Goal: Task Accomplishment & Management: Manage account settings

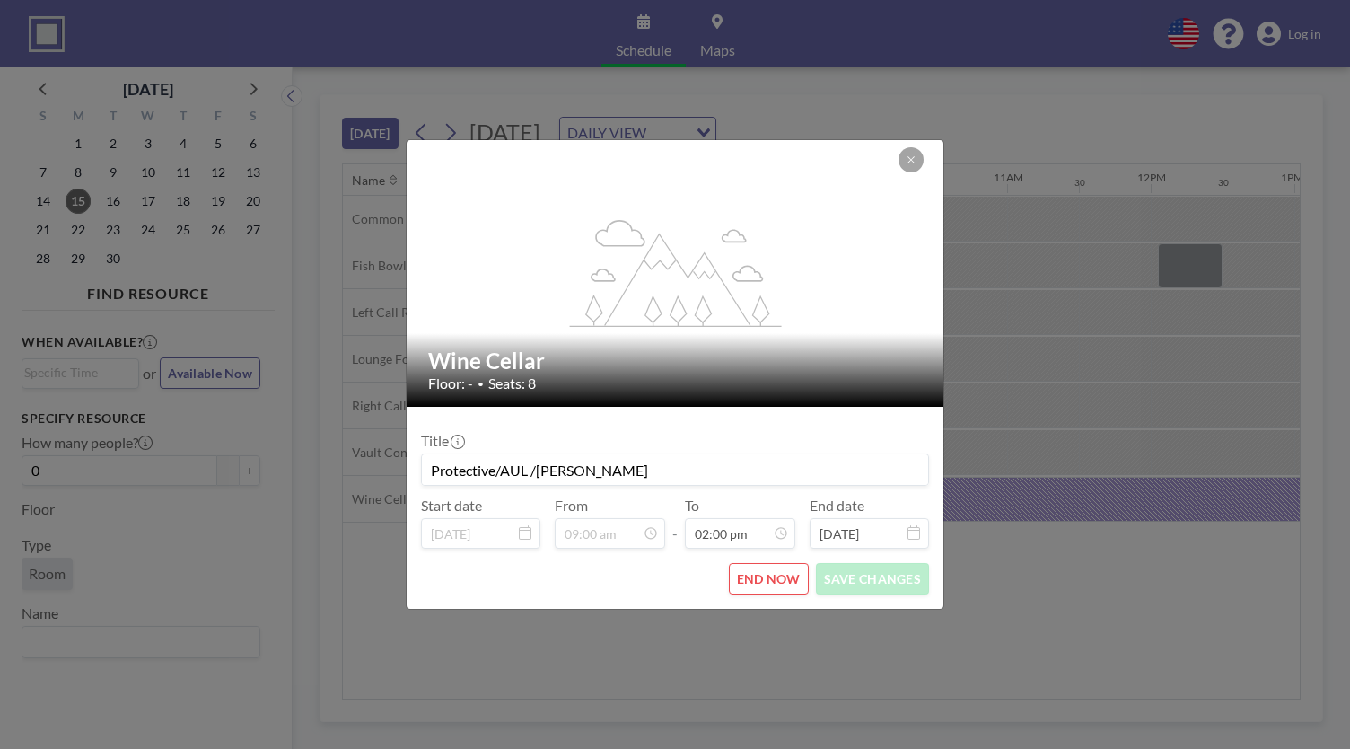
scroll to position [895, 0]
click at [912, 160] on icon at bounding box center [911, 159] width 11 height 11
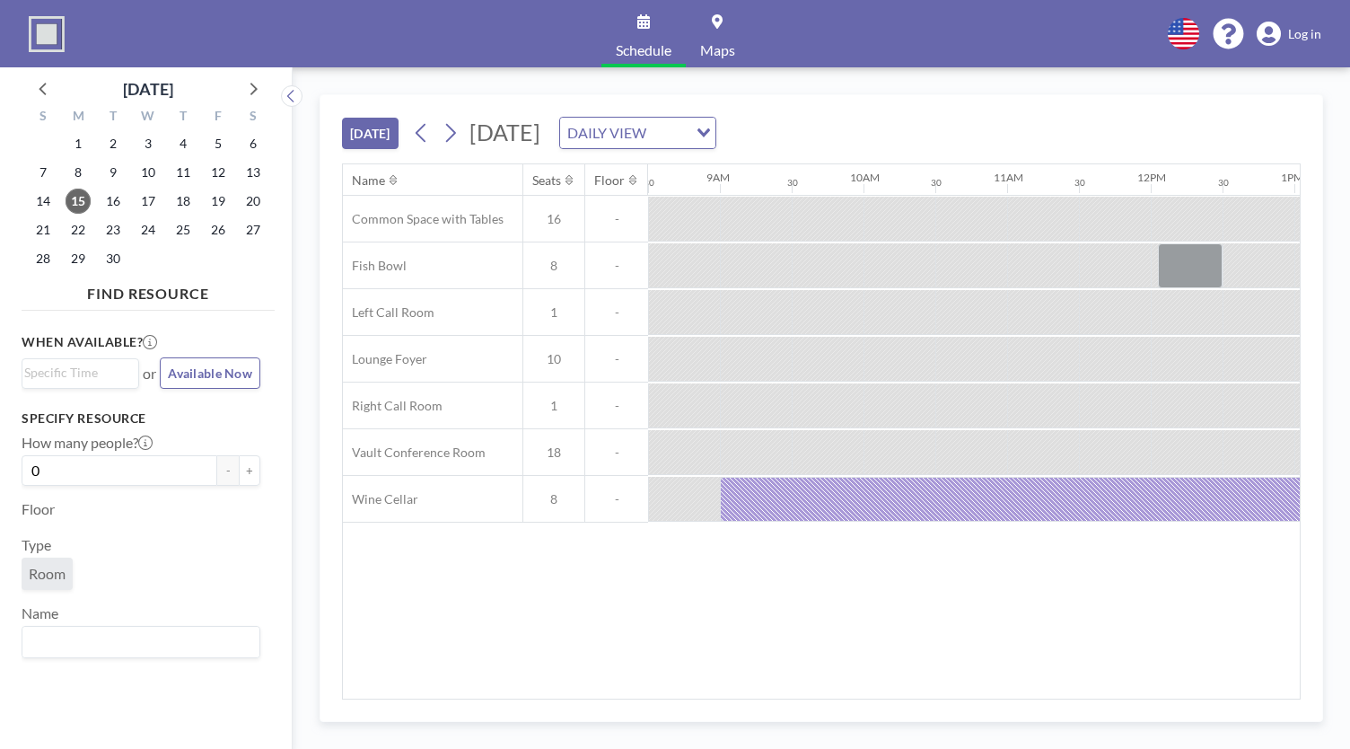
click at [1276, 35] on icon at bounding box center [1269, 34] width 24 height 25
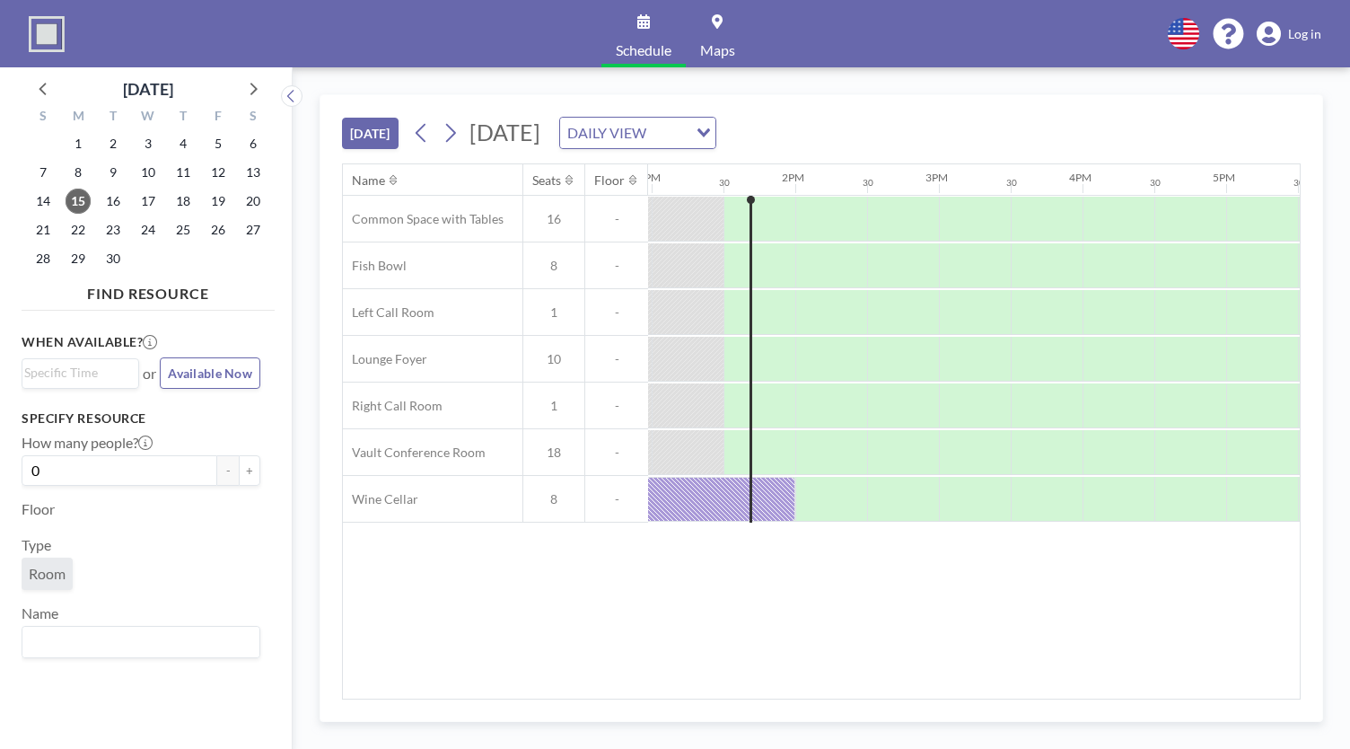
scroll to position [0, 1867]
click at [45, 32] on img at bounding box center [47, 34] width 36 height 36
click at [1226, 39] on icon at bounding box center [1228, 34] width 31 height 31
click at [1276, 35] on icon at bounding box center [1269, 34] width 24 height 25
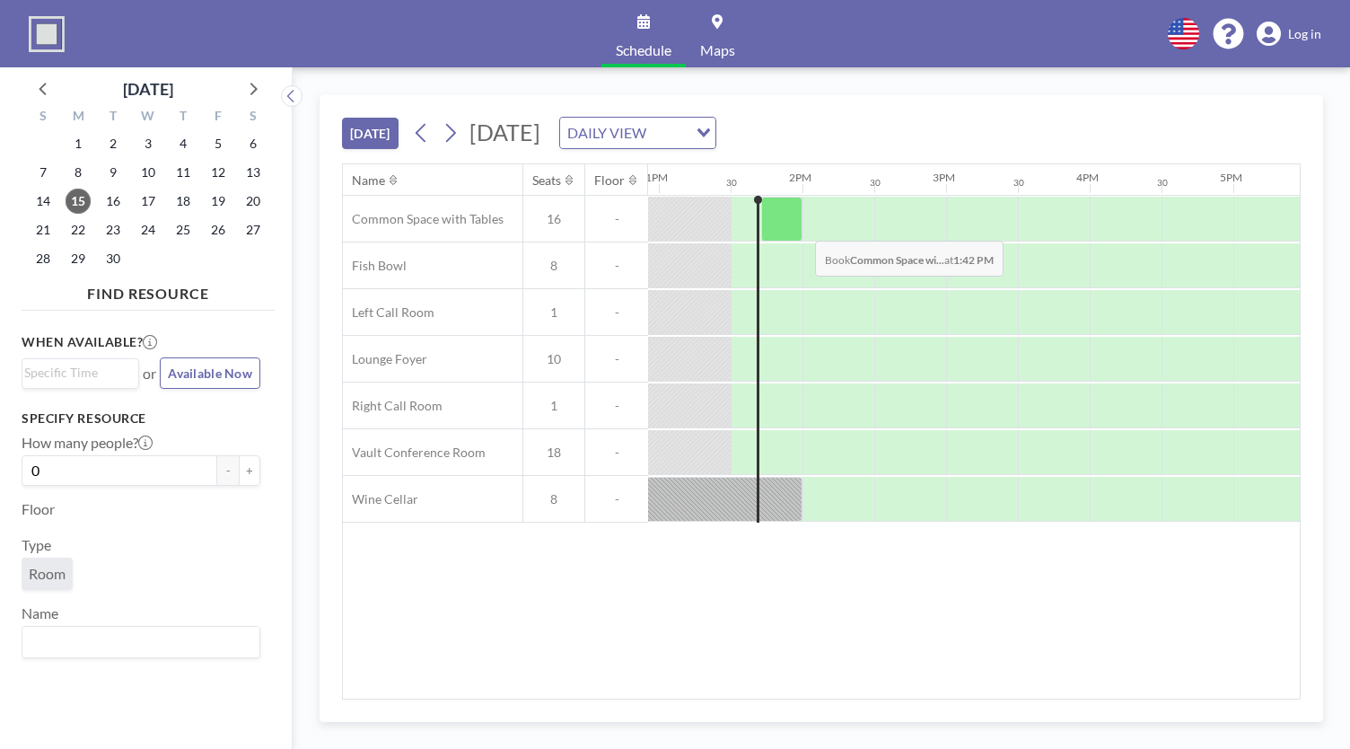
scroll to position [0, 1867]
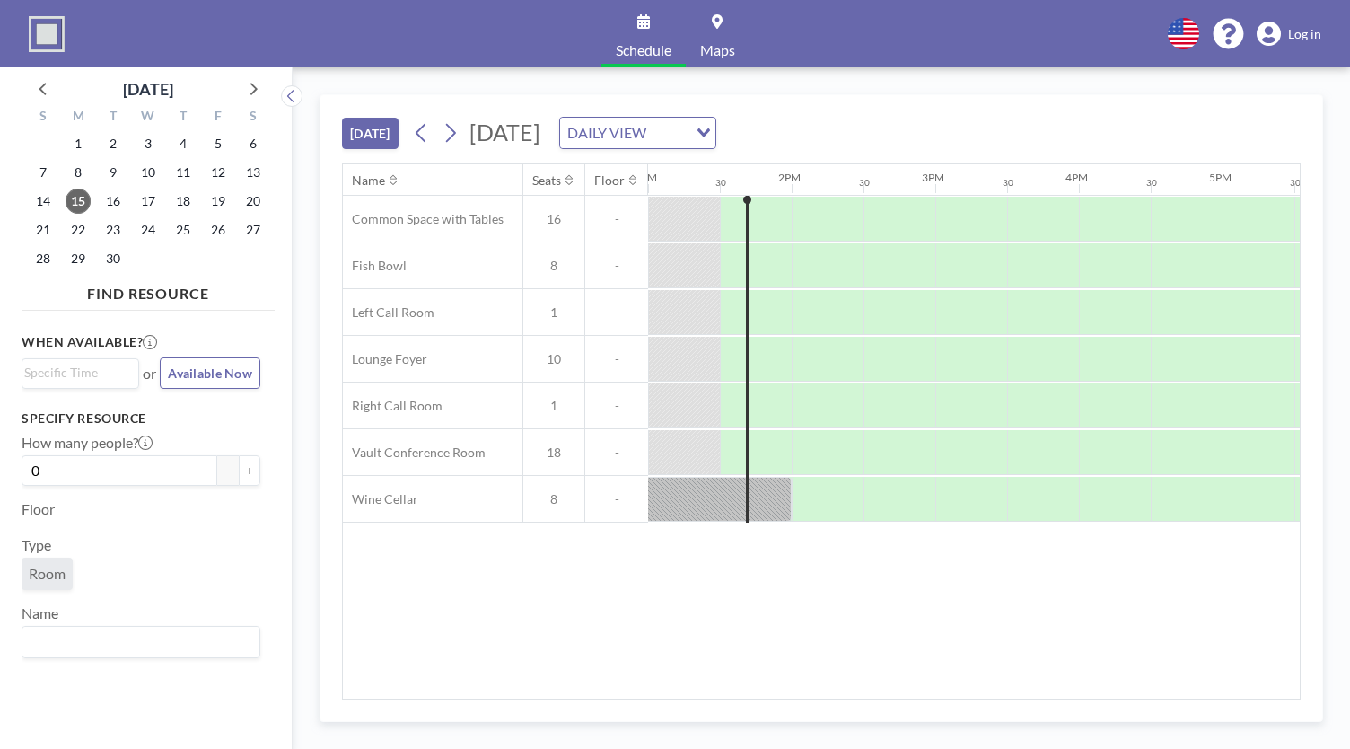
click at [1271, 31] on icon at bounding box center [1269, 34] width 24 height 25
